Goal: Transaction & Acquisition: Purchase product/service

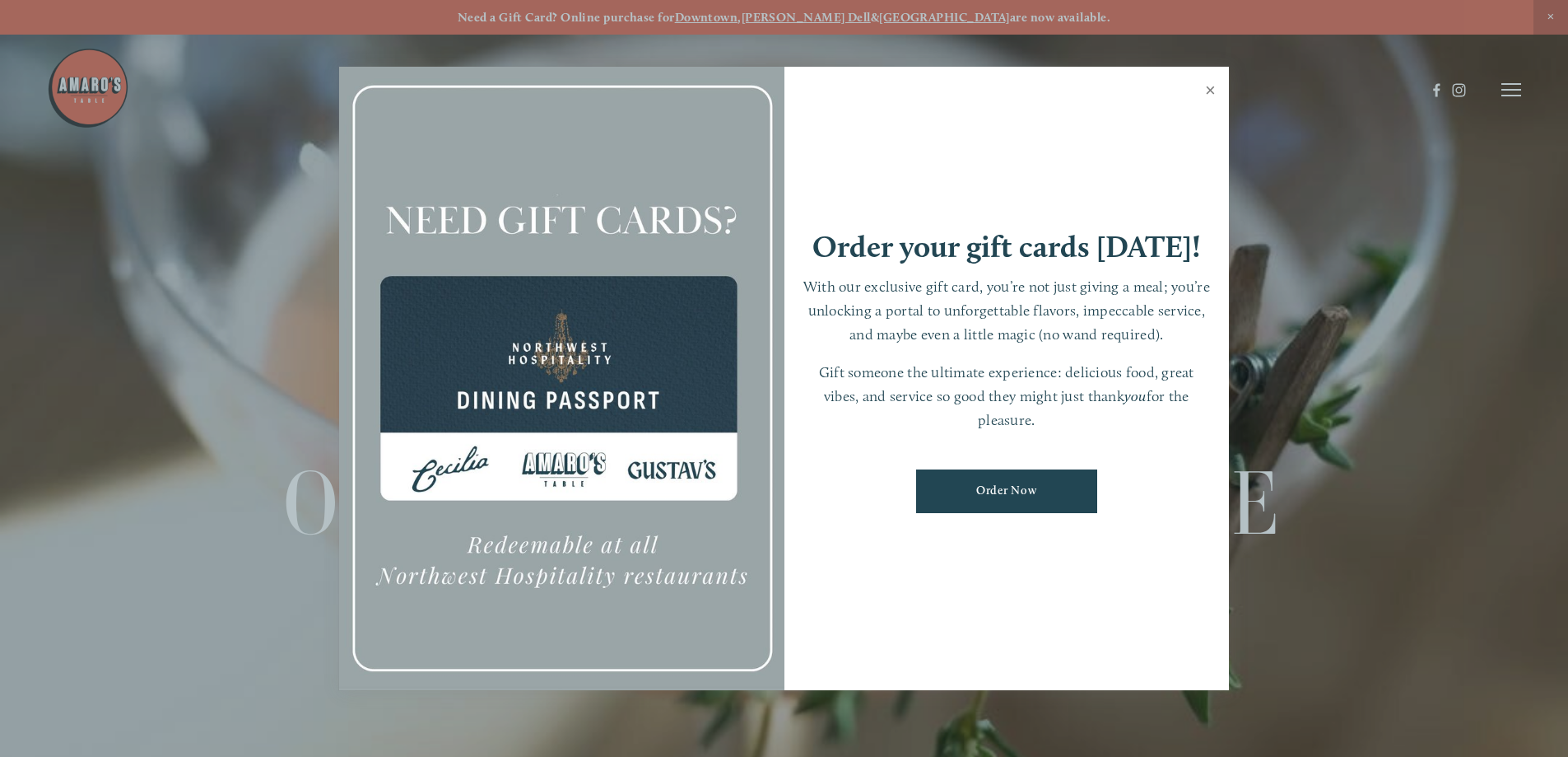
click at [1209, 84] on link "Close" at bounding box center [1211, 92] width 32 height 46
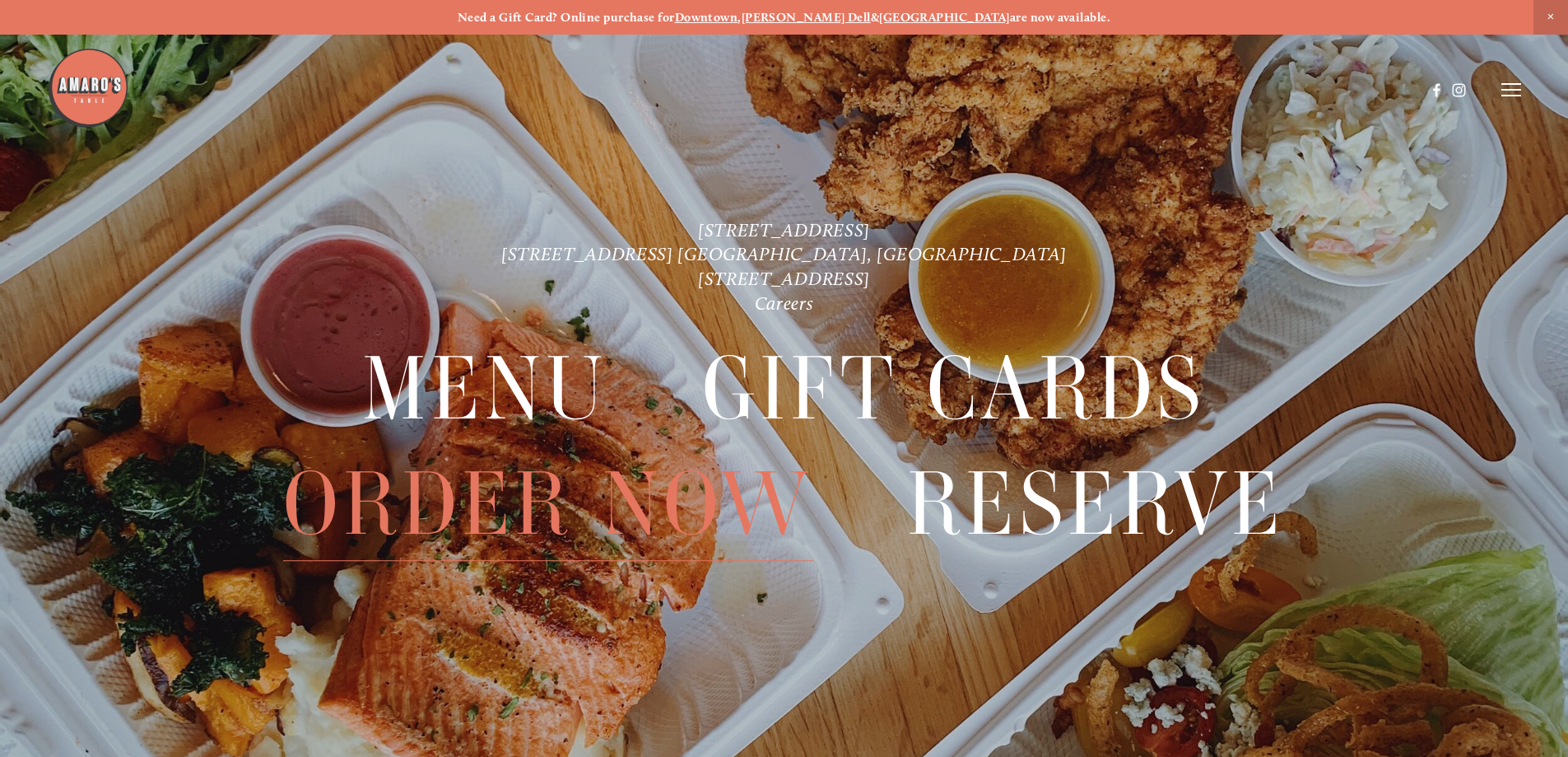
click at [541, 485] on span "Order Now" at bounding box center [548, 504] width 530 height 114
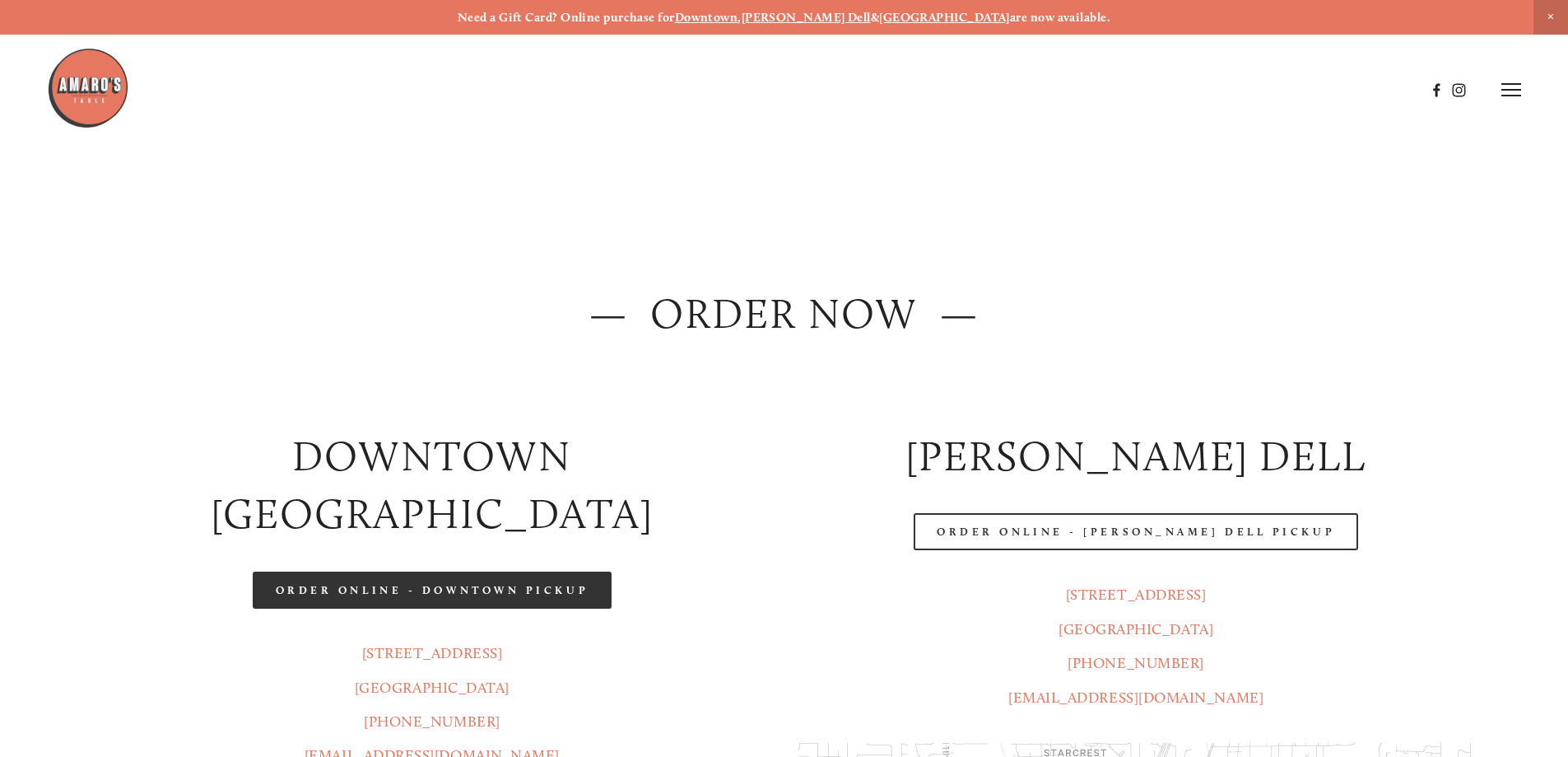
click at [471, 572] on link "Order Online - Downtown pickup" at bounding box center [432, 590] width 359 height 37
